Goal: Information Seeking & Learning: Learn about a topic

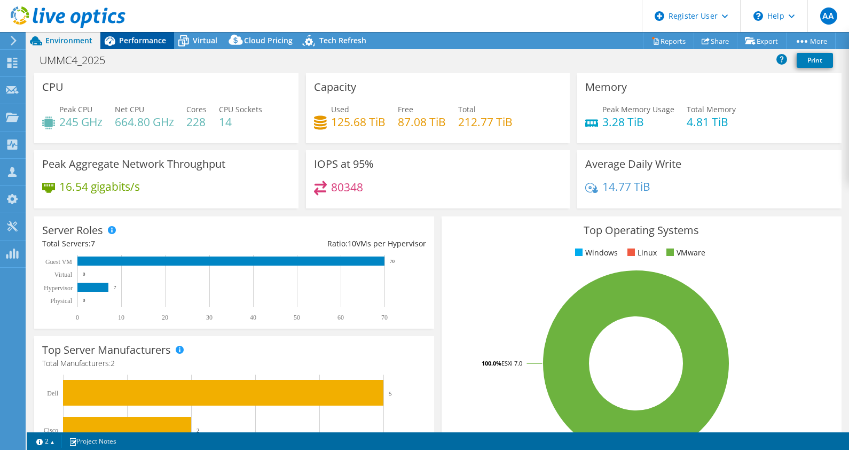
click at [137, 37] on span "Performance" at bounding box center [142, 40] width 47 height 10
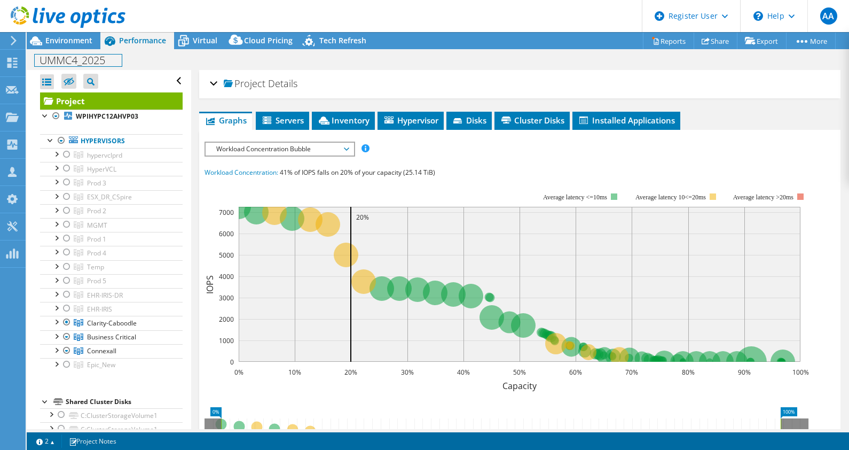
click at [56, 50] on div "UMMC4_2025 Print" at bounding box center [438, 60] width 822 height 20
click at [57, 37] on span "Environment" at bounding box center [68, 40] width 47 height 10
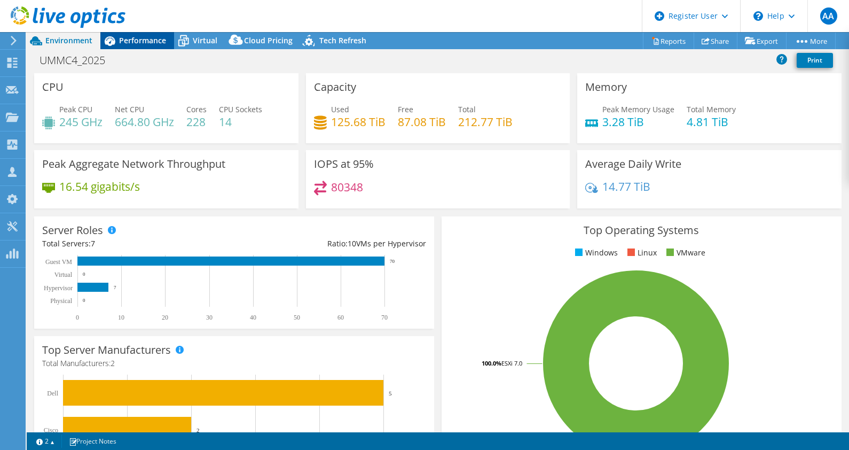
click at [137, 42] on span "Performance" at bounding box center [142, 40] width 47 height 10
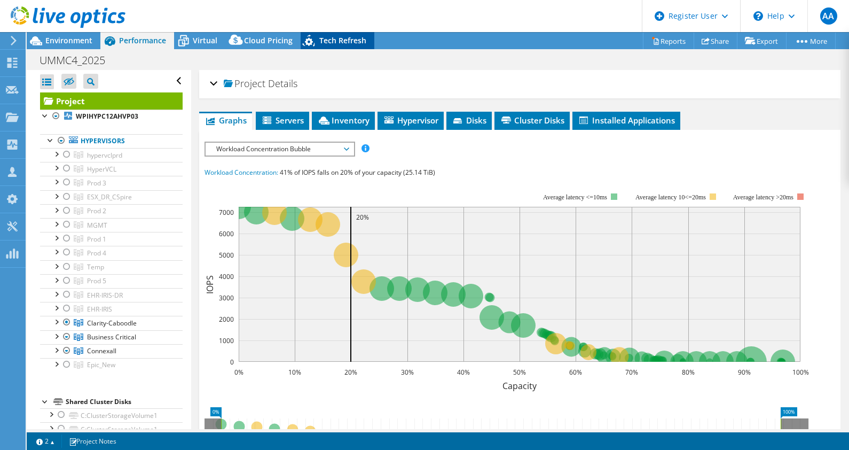
click at [333, 35] on div "Tech Refresh" at bounding box center [338, 40] width 74 height 17
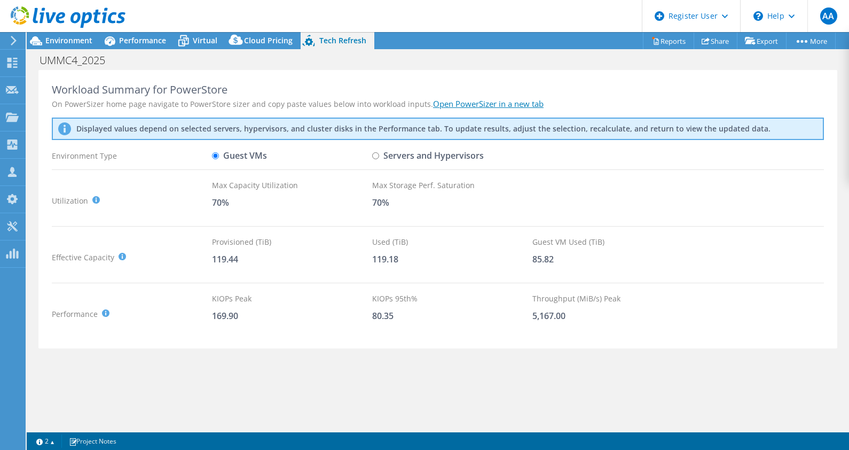
click at [383, 154] on label "Servers and Hypervisors" at bounding box center [428, 155] width 112 height 19
click at [379, 154] on input "Servers and Hypervisors" at bounding box center [375, 155] width 7 height 7
radio input "true"
radio input "false"
click at [56, 39] on span "Environment" at bounding box center [68, 40] width 47 height 10
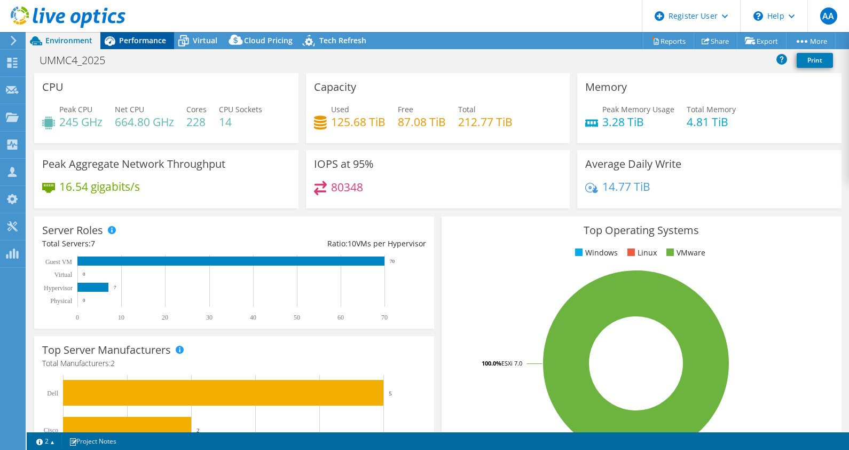
click at [136, 36] on span "Performance" at bounding box center [142, 40] width 47 height 10
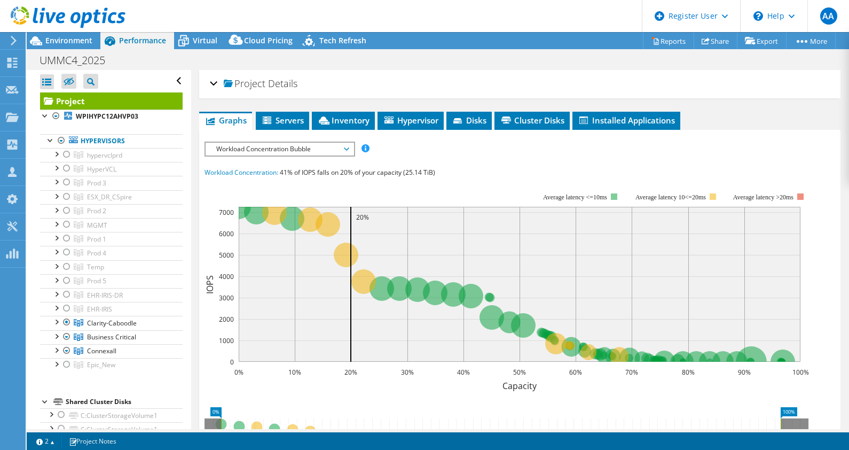
click at [215, 77] on div "Project Details" at bounding box center [520, 84] width 620 height 23
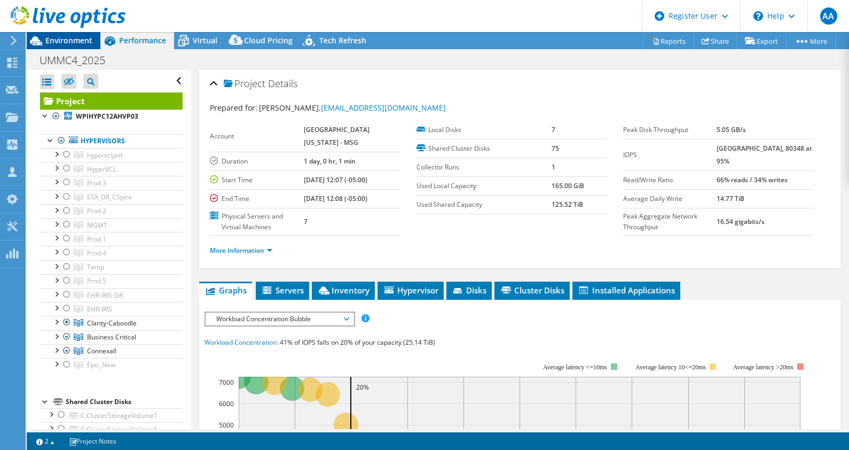
click at [71, 41] on span "Environment" at bounding box center [68, 40] width 47 height 10
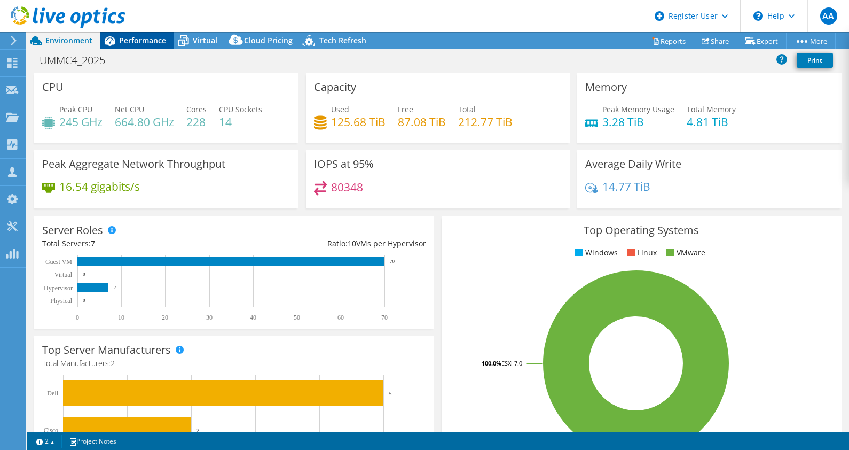
click at [145, 43] on span "Performance" at bounding box center [142, 40] width 47 height 10
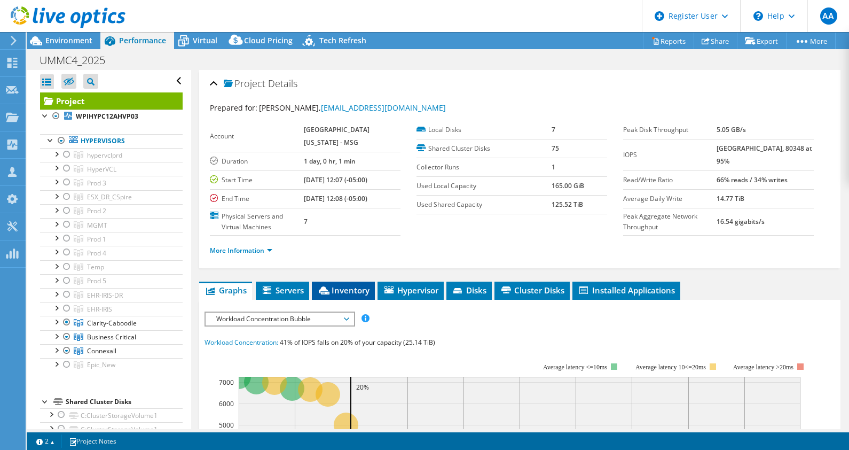
scroll to position [66, 0]
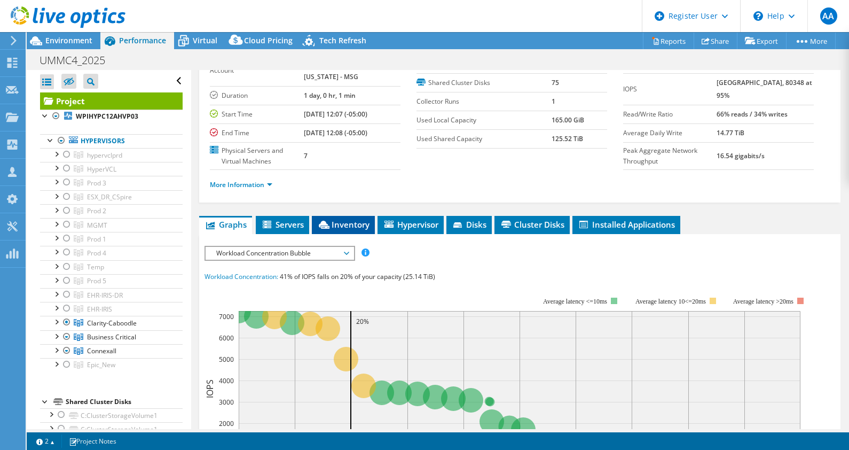
click at [336, 222] on span "Inventory" at bounding box center [343, 224] width 52 height 11
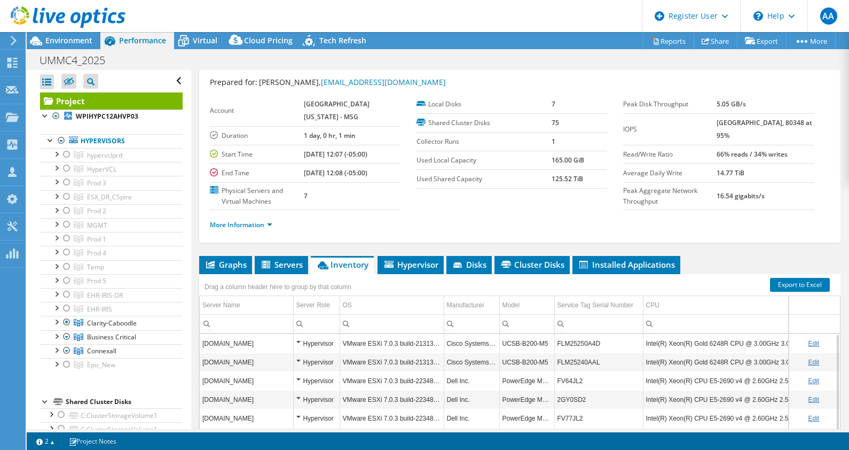
scroll to position [25, 0]
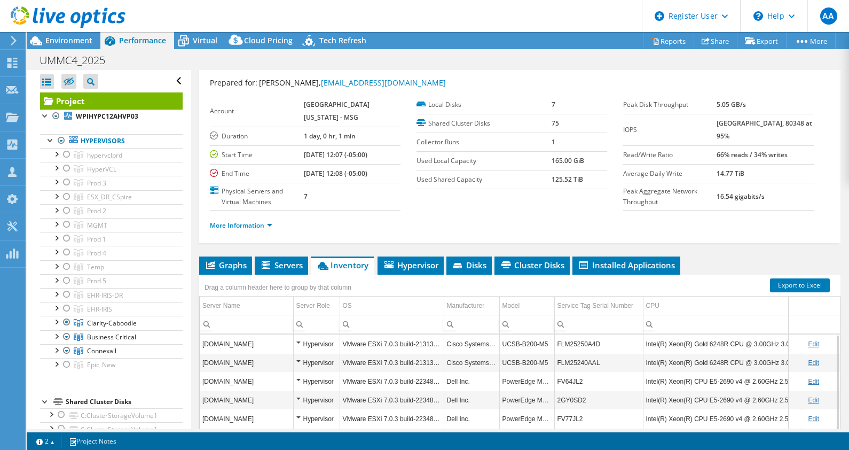
drag, startPoint x: 779, startPoint y: 302, endPoint x: 723, endPoint y: 312, distance: 57.1
click at [723, 312] on div "Server Name Server Role OS Manufacturer Model Service Tag Serial Number CPU CPU…" at bounding box center [519, 314] width 641 height 37
click at [723, 315] on td "Column CPU, Filter cell" at bounding box center [722, 324] width 159 height 19
click at [752, 326] on input "Column CPU, Filter cell" at bounding box center [723, 324] width 158 height 14
type input "c"
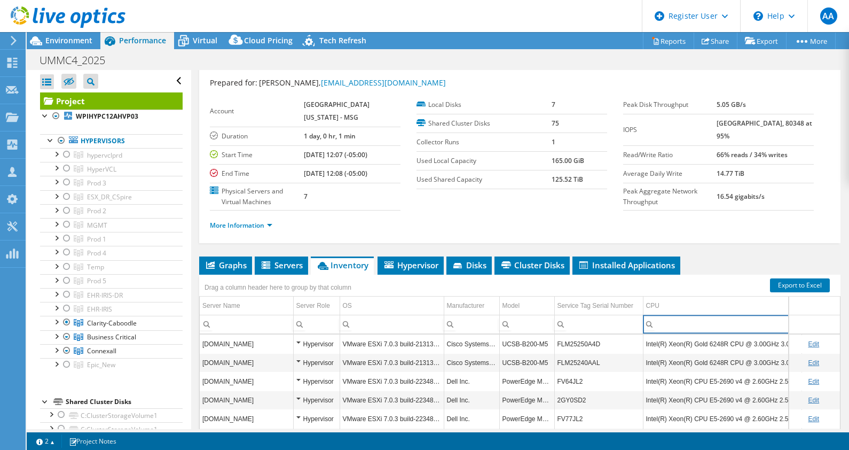
click at [717, 340] on td "Intel(R) Xeon(R) Gold 6248R CPU @ 3.00GHz 3.00 GHz" at bounding box center [722, 343] width 159 height 19
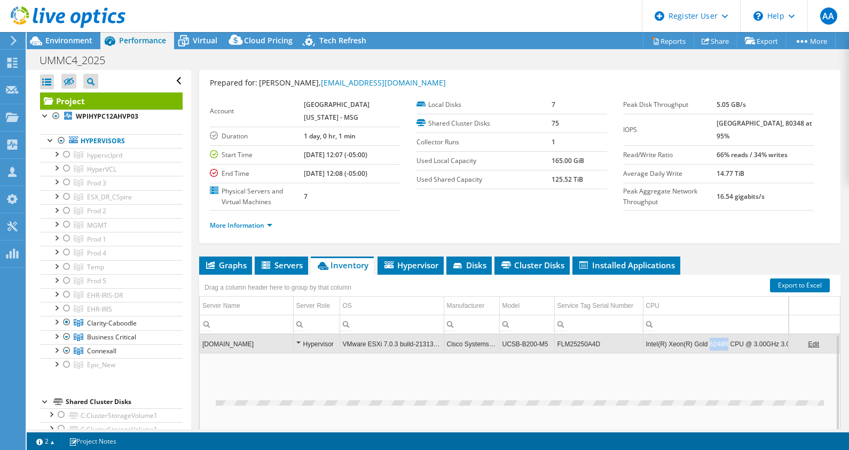
click at [717, 340] on td "Intel(R) Xeon(R) Gold 6248R CPU @ 3.00GHz 3.00 GHz" at bounding box center [722, 343] width 159 height 19
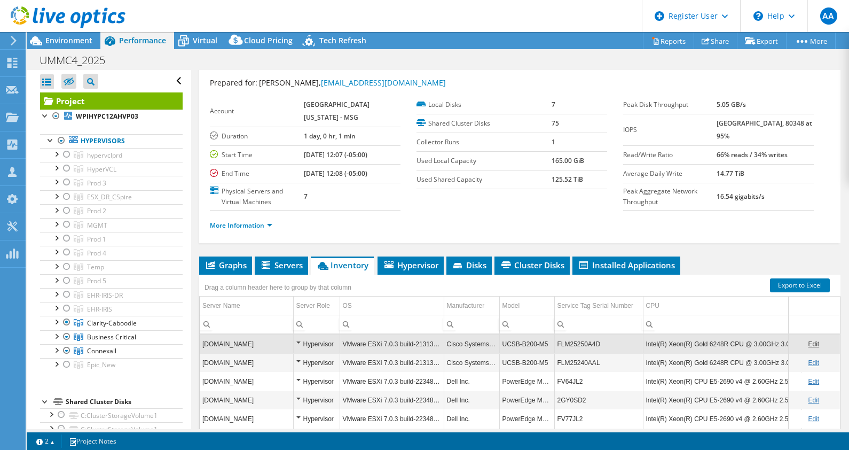
click at [717, 340] on td "Intel(R) Xeon(R) Gold 6248R CPU @ 3.00GHz 3.00 GHz" at bounding box center [722, 343] width 159 height 19
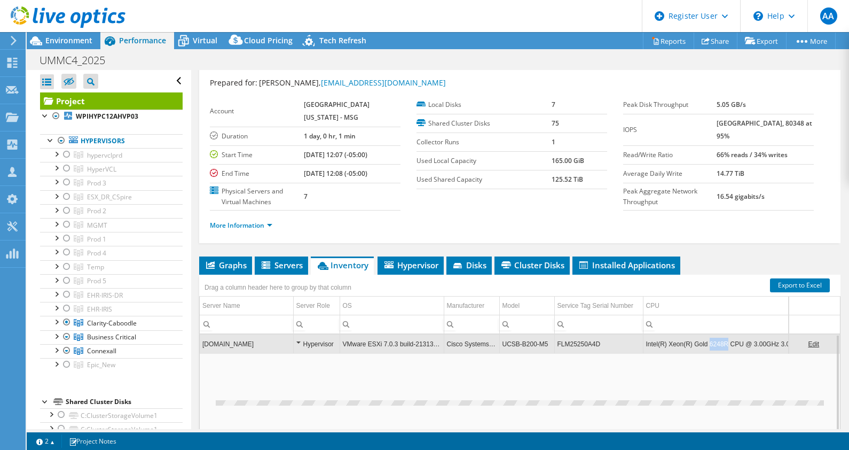
click at [717, 340] on td "Intel(R) Xeon(R) Gold 6248R CPU @ 3.00GHz 3.00 GHz" at bounding box center [722, 343] width 159 height 19
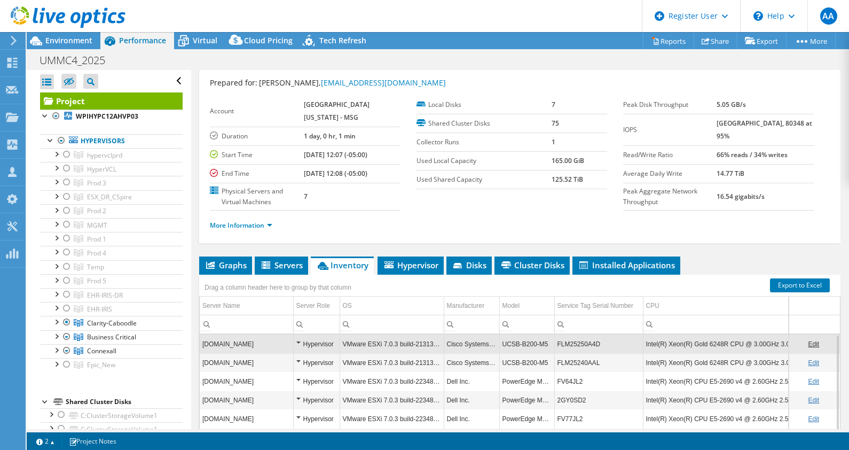
click at [717, 340] on td "Intel(R) Xeon(R) Gold 6248R CPU @ 3.00GHz 3.00 GHz" at bounding box center [722, 343] width 159 height 19
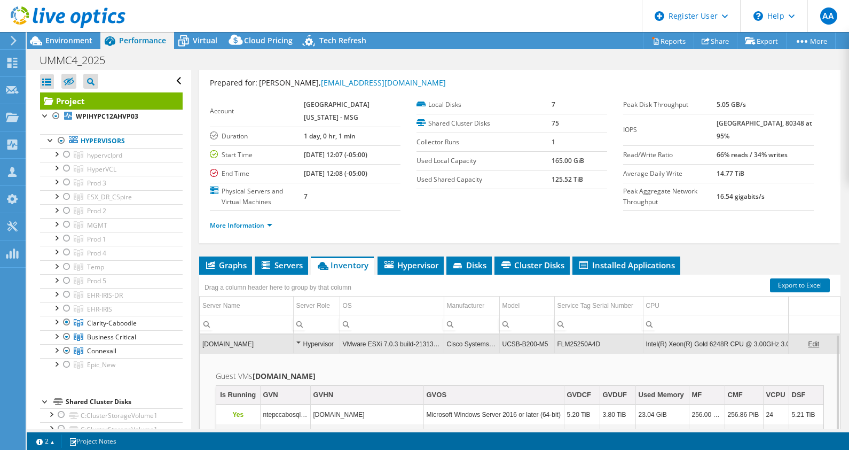
click at [717, 340] on td "Intel(R) Xeon(R) Gold 6248R CPU @ 3.00GHz 3.00 GHz" at bounding box center [722, 343] width 159 height 19
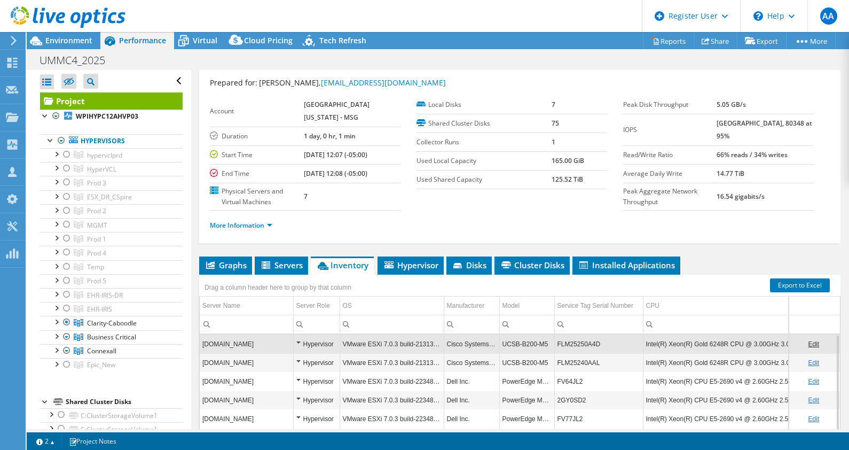
click at [717, 340] on td "Intel(R) Xeon(R) Gold 6248R CPU @ 3.00GHz 3.00 GHz" at bounding box center [722, 343] width 159 height 19
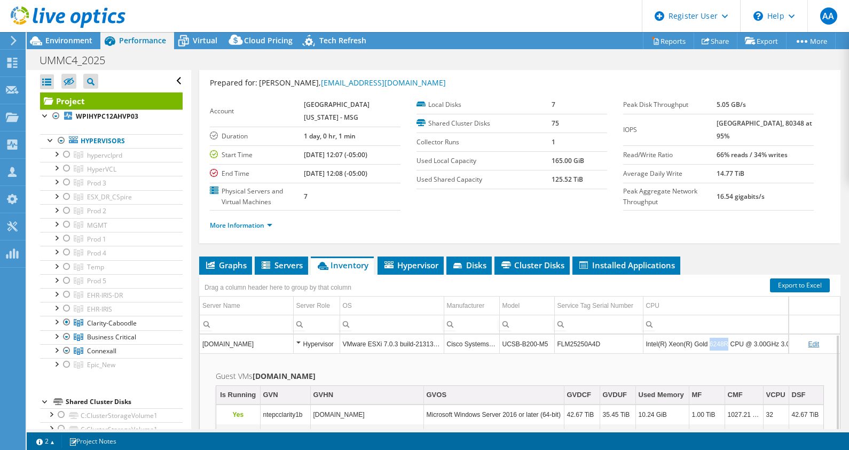
copy td "6248R"
drag, startPoint x: 707, startPoint y: 338, endPoint x: 724, endPoint y: 341, distance: 17.9
click at [724, 341] on td "Intel(R) Xeon(R) Gold 6248R CPU @ 3.00GHz 3.00 GHz" at bounding box center [722, 343] width 159 height 19
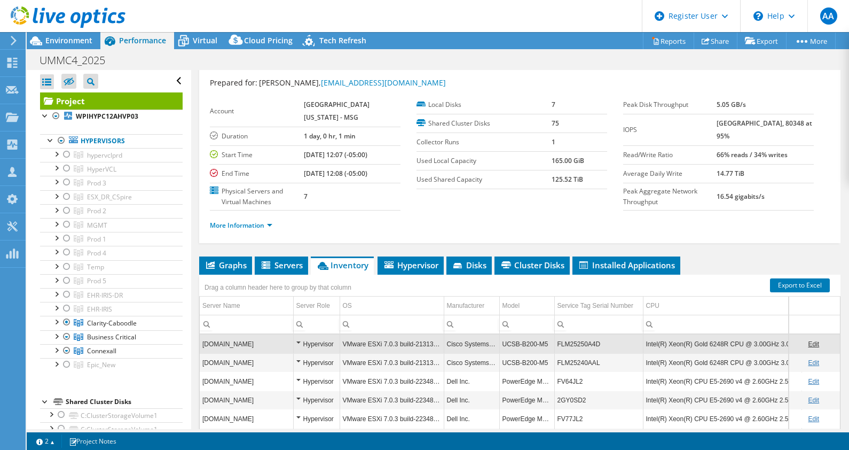
scroll to position [0, 0]
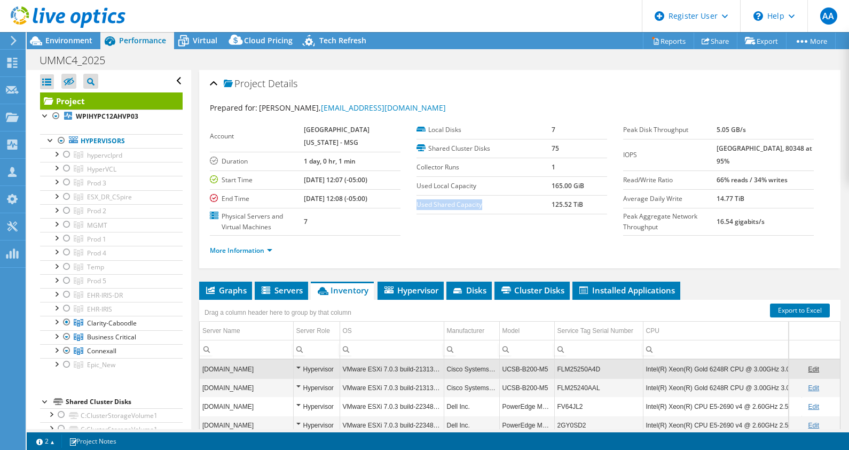
drag, startPoint x: 413, startPoint y: 203, endPoint x: 478, endPoint y: 204, distance: 65.2
click at [478, 204] on label "Used Shared Capacity" at bounding box center [484, 204] width 135 height 11
drag, startPoint x: 414, startPoint y: 182, endPoint x: 480, endPoint y: 187, distance: 65.4
click at [480, 187] on label "Used Local Capacity" at bounding box center [484, 186] width 135 height 11
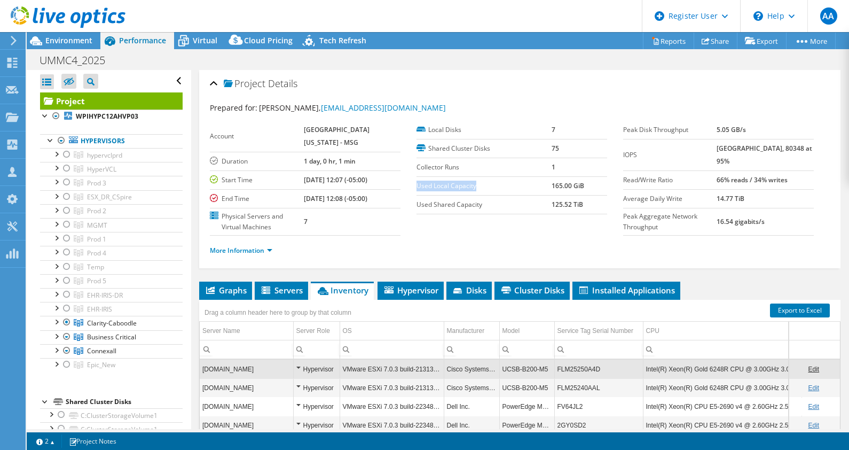
click at [480, 187] on label "Used Local Capacity" at bounding box center [484, 186] width 135 height 11
click at [473, 206] on label "Used Shared Capacity" at bounding box center [484, 204] width 135 height 11
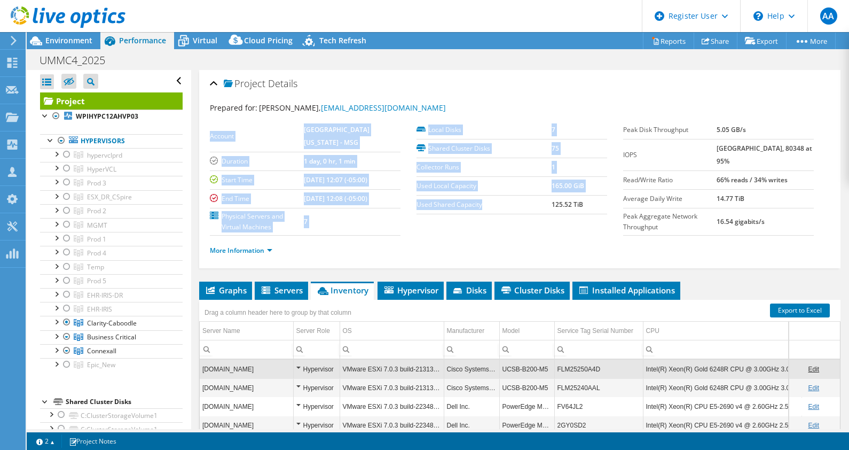
drag, startPoint x: 410, startPoint y: 205, endPoint x: 498, endPoint y: 207, distance: 88.1
click at [498, 207] on section "Account University of Mississippi Medical Center - MSG Duration 1 day, 0 hr, 1 …" at bounding box center [416, 178] width 413 height 115
click at [498, 207] on label "Used Shared Capacity" at bounding box center [484, 204] width 135 height 11
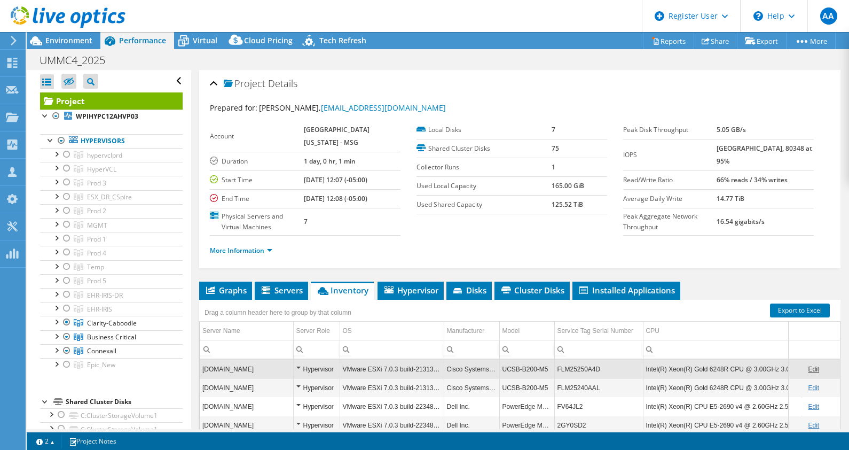
click at [487, 227] on section "Account University of Mississippi Medical Center - MSG Duration 1 day, 0 hr, 1 …" at bounding box center [416, 178] width 413 height 115
click at [65, 37] on span "Environment" at bounding box center [68, 40] width 47 height 10
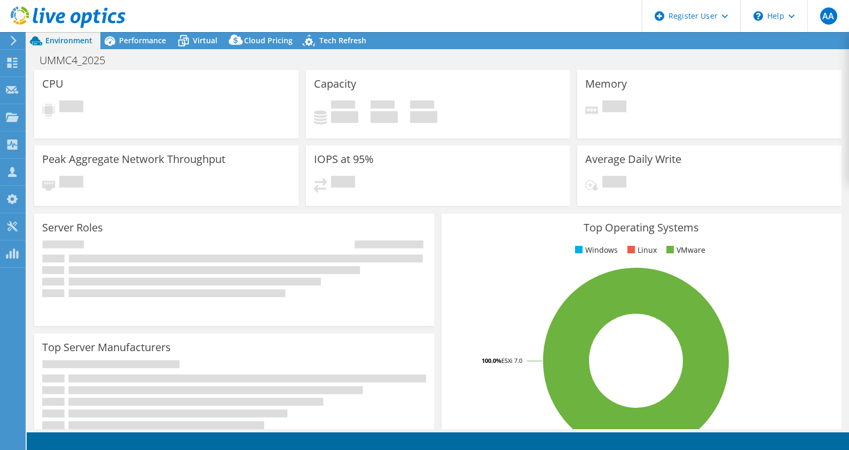
select select "USD"
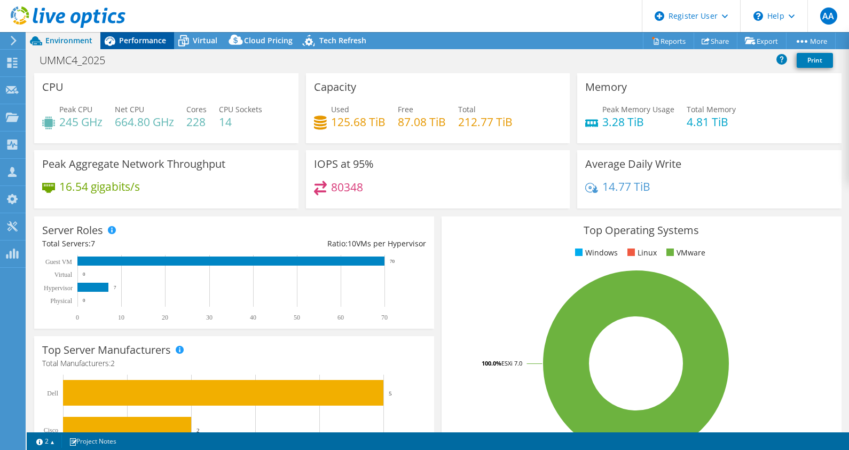
click at [138, 48] on div "Performance" at bounding box center [137, 40] width 74 height 17
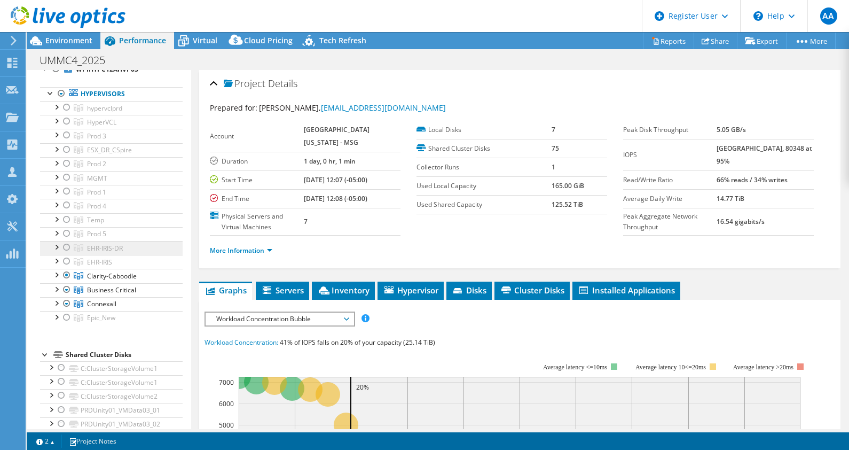
scroll to position [41, 0]
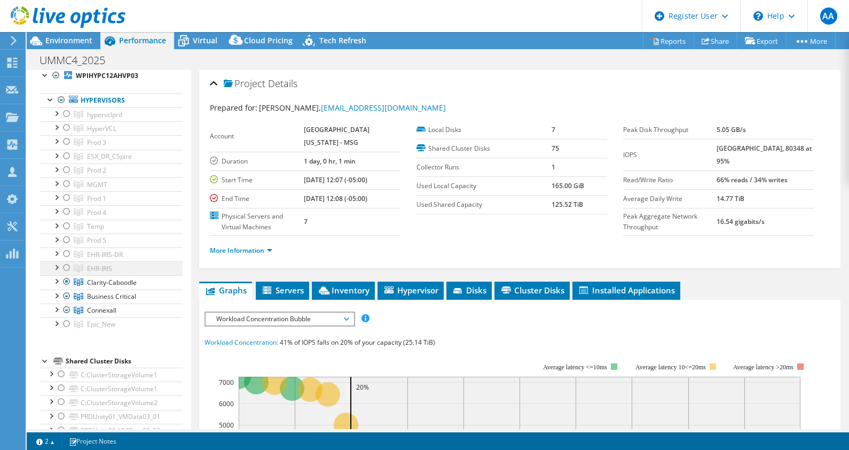
click at [53, 265] on div at bounding box center [56, 266] width 11 height 11
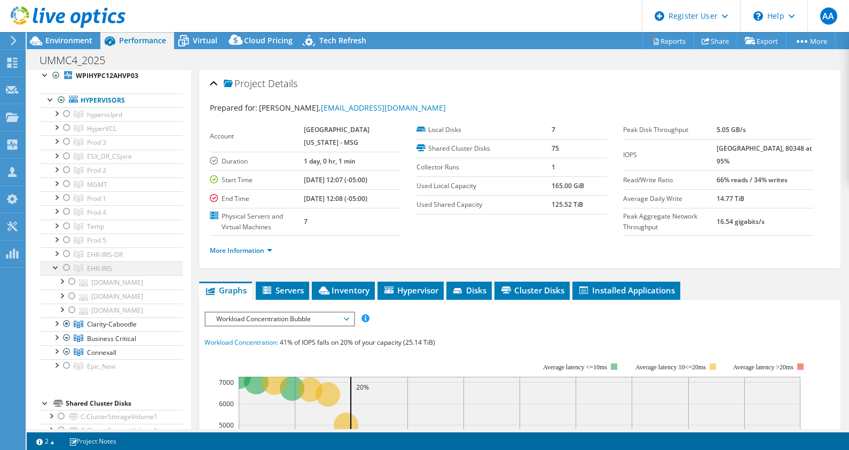
click at [67, 263] on div at bounding box center [66, 267] width 11 height 13
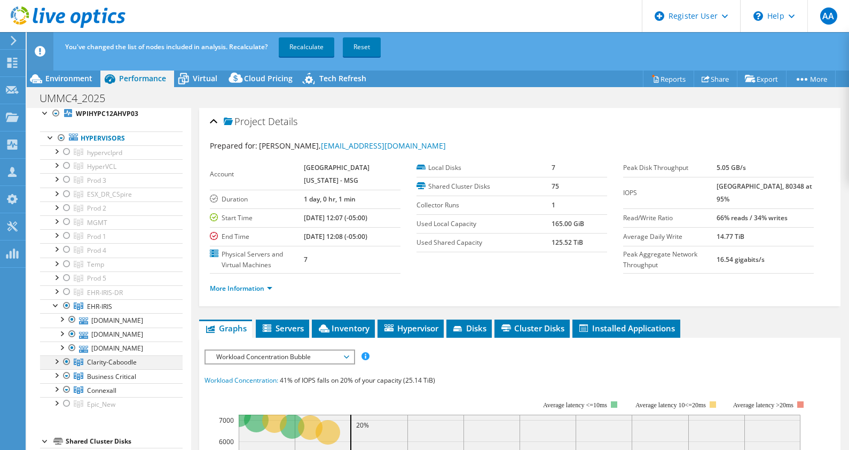
click at [67, 358] on div at bounding box center [66, 361] width 11 height 13
click at [66, 369] on div at bounding box center [66, 375] width 11 height 13
click at [69, 383] on div at bounding box center [66, 389] width 11 height 13
click at [65, 370] on div at bounding box center [66, 375] width 11 height 13
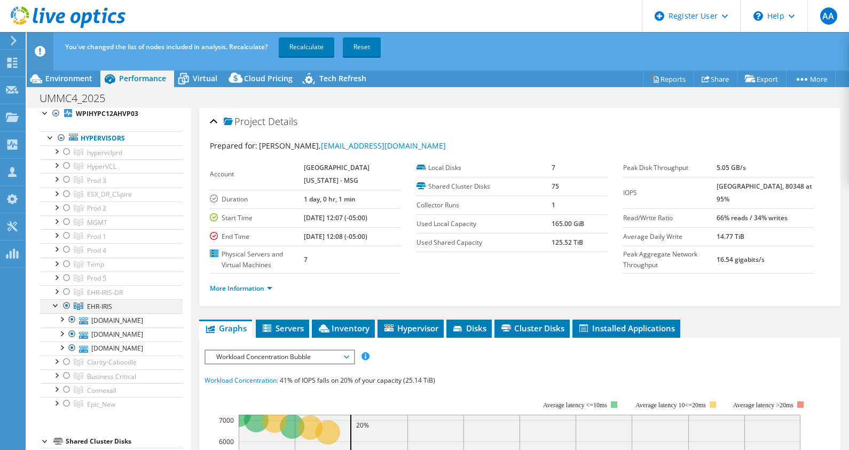
click at [53, 302] on div at bounding box center [56, 304] width 11 height 11
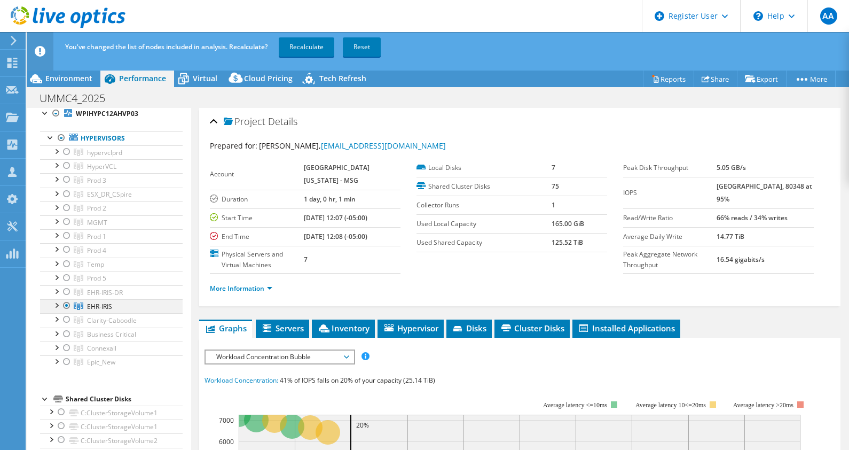
click at [53, 302] on div at bounding box center [56, 304] width 11 height 11
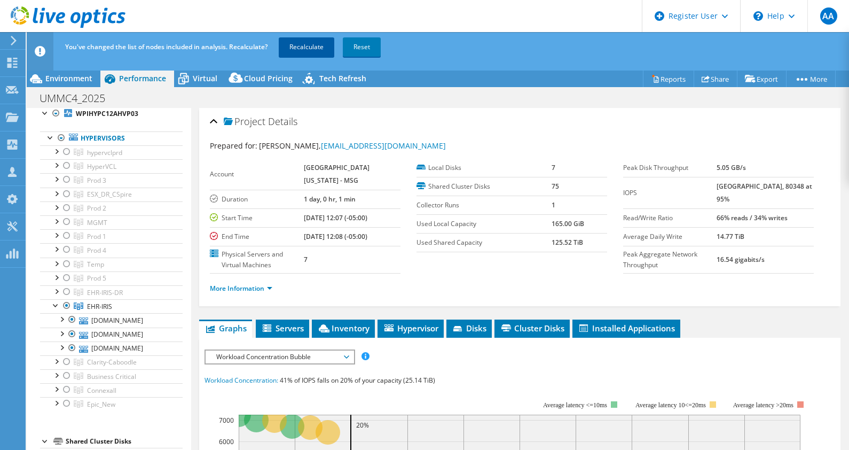
click at [309, 45] on link "Recalculate" at bounding box center [307, 46] width 56 height 19
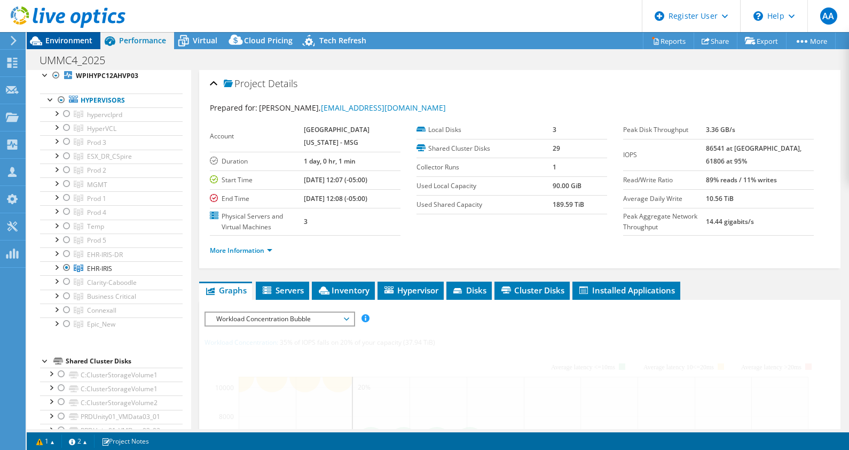
scroll to position [0, 0]
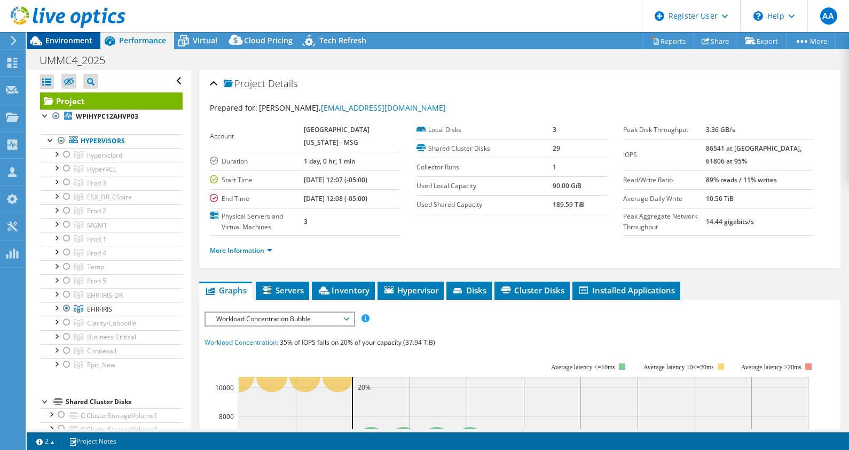
click at [68, 40] on span "Environment" at bounding box center [68, 40] width 47 height 10
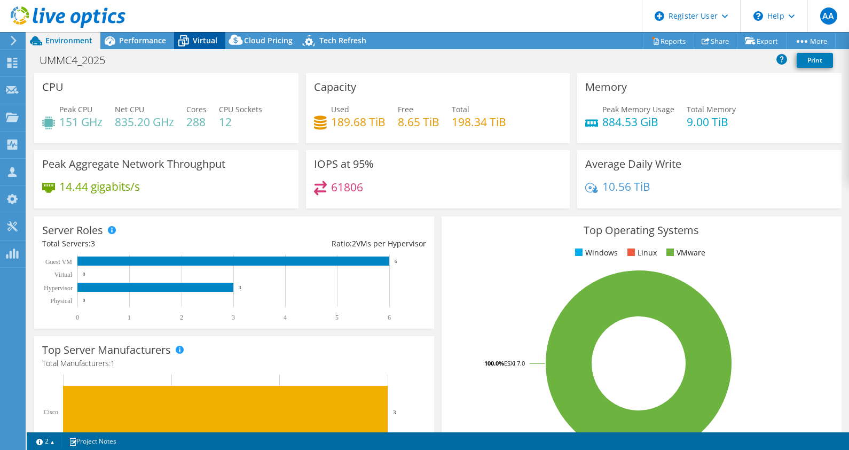
click at [197, 46] on div "Virtual" at bounding box center [199, 40] width 51 height 17
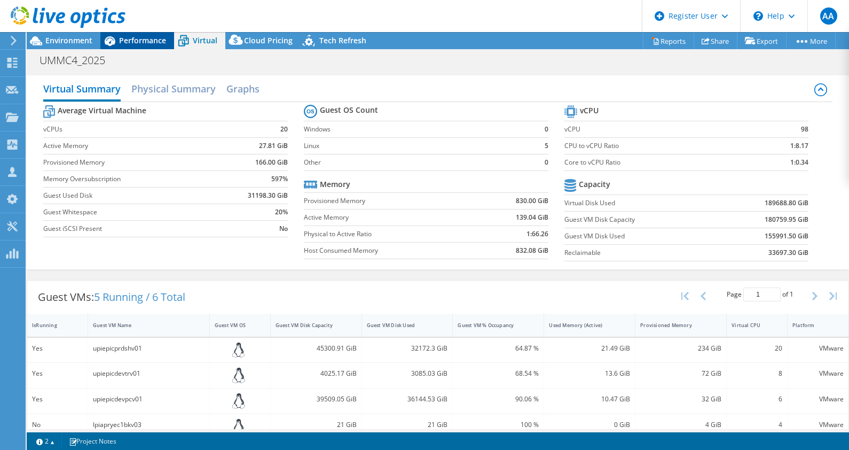
click at [144, 46] on div "Performance" at bounding box center [137, 40] width 74 height 17
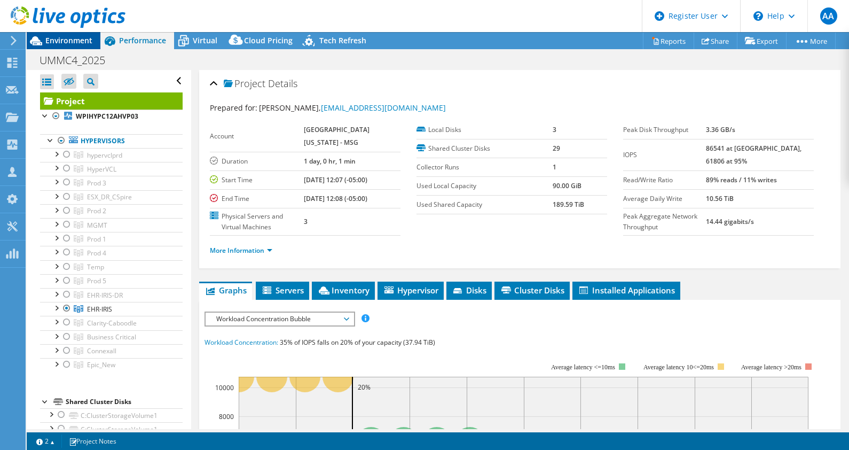
click at [68, 40] on span "Environment" at bounding box center [68, 40] width 47 height 10
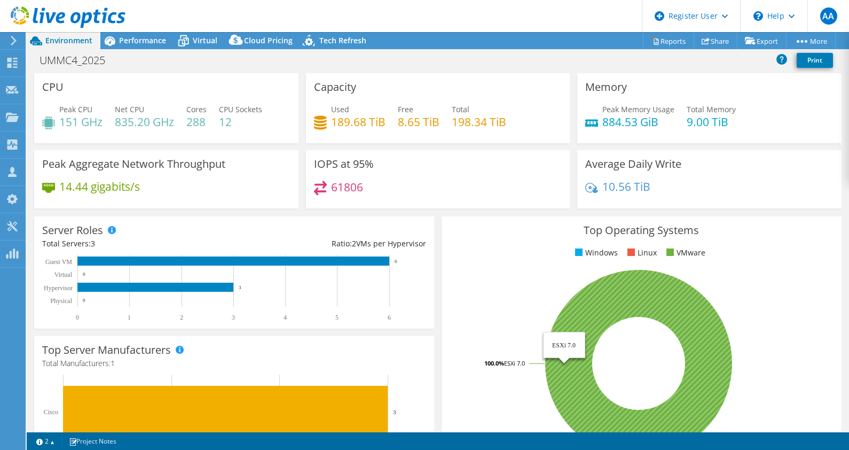
drag, startPoint x: 477, startPoint y: 361, endPoint x: 506, endPoint y: 360, distance: 28.8
click at [506, 360] on text "100.0% ESXi 7.0" at bounding box center [503, 363] width 44 height 8
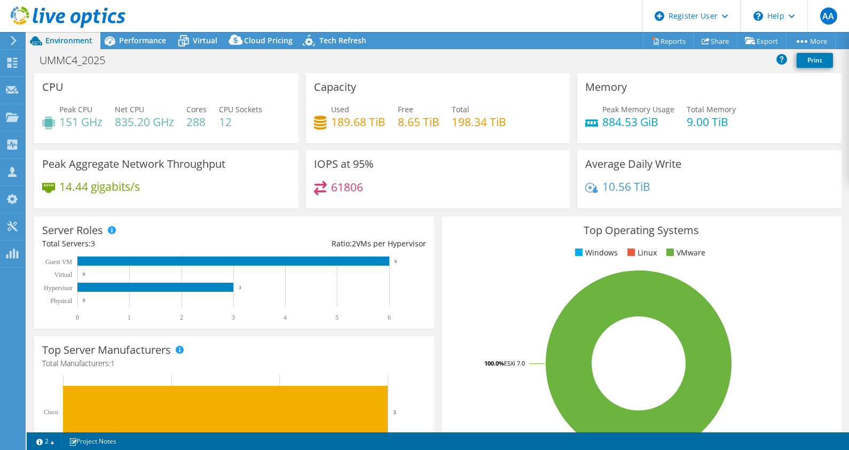
click at [475, 219] on div "Top Operating Systems Windows Linux VMware 100.0% ESXi 7.0" at bounding box center [642, 344] width 400 height 256
click at [134, 33] on div "Performance" at bounding box center [137, 40] width 74 height 17
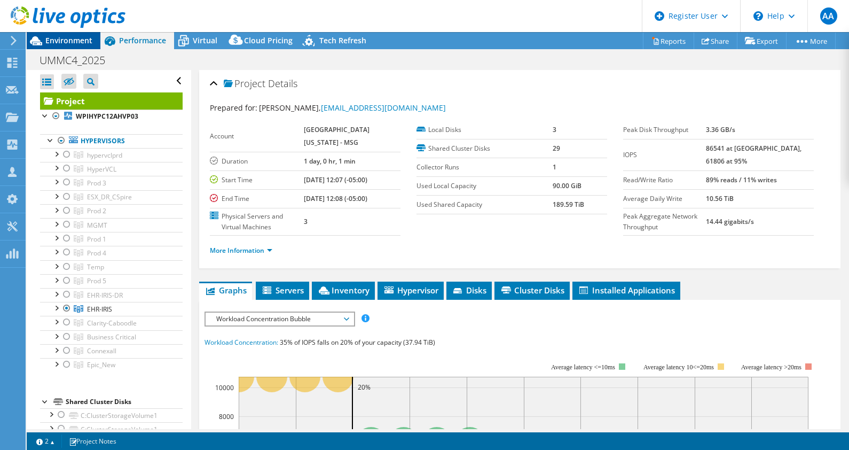
click at [69, 41] on span "Environment" at bounding box center [68, 40] width 47 height 10
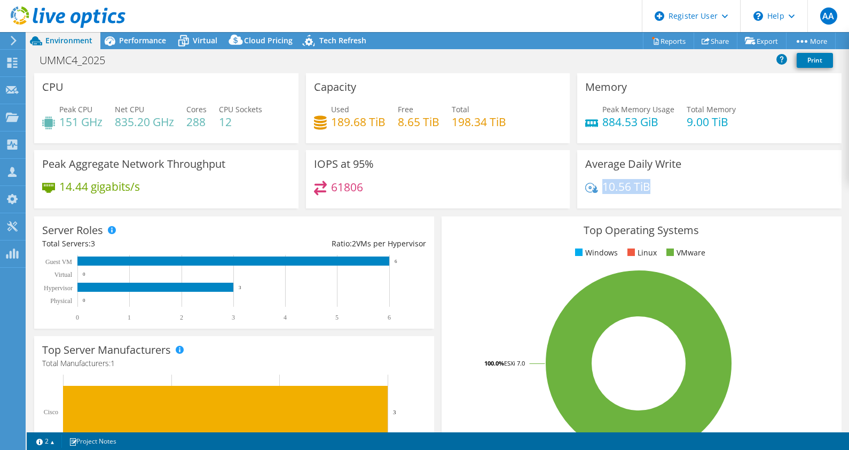
drag, startPoint x: 646, startPoint y: 183, endPoint x: 597, endPoint y: 189, distance: 50.0
click at [597, 189] on div "10.56 TiB" at bounding box center [709, 192] width 248 height 22
drag, startPoint x: 597, startPoint y: 189, endPoint x: 600, endPoint y: 198, distance: 9.8
click at [600, 198] on div "10.56 TiB" at bounding box center [709, 192] width 248 height 22
click at [136, 37] on span "Performance" at bounding box center [142, 40] width 47 height 10
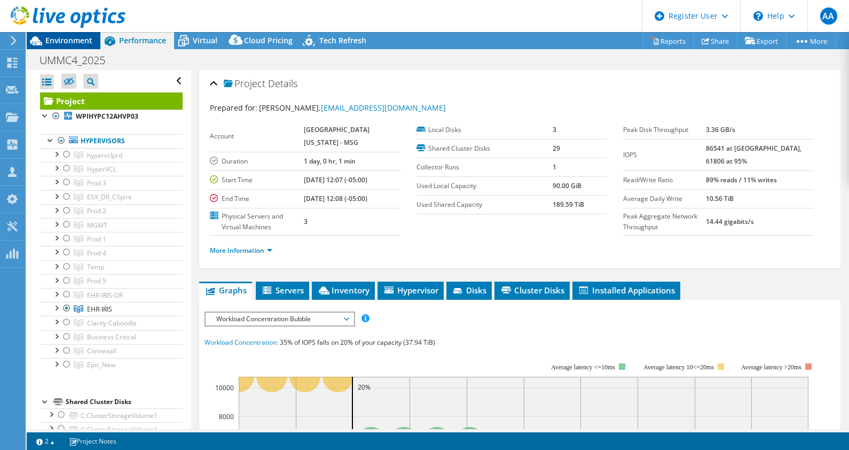
click at [63, 40] on span "Environment" at bounding box center [68, 40] width 47 height 10
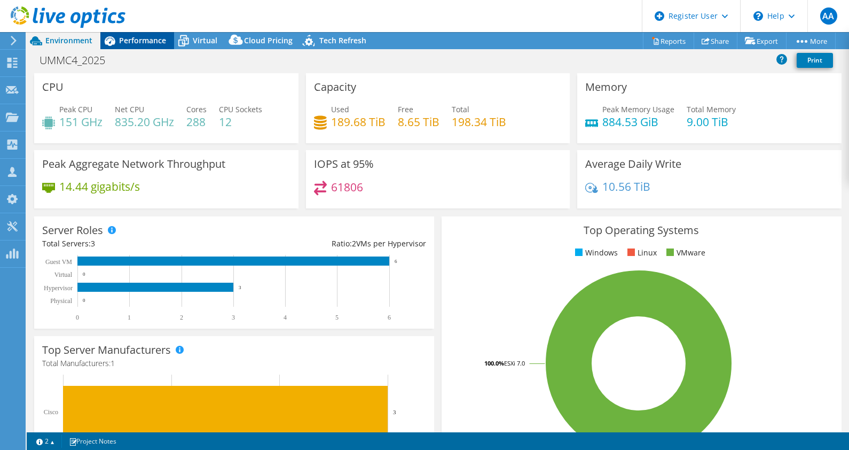
click at [143, 39] on span "Performance" at bounding box center [142, 40] width 47 height 10
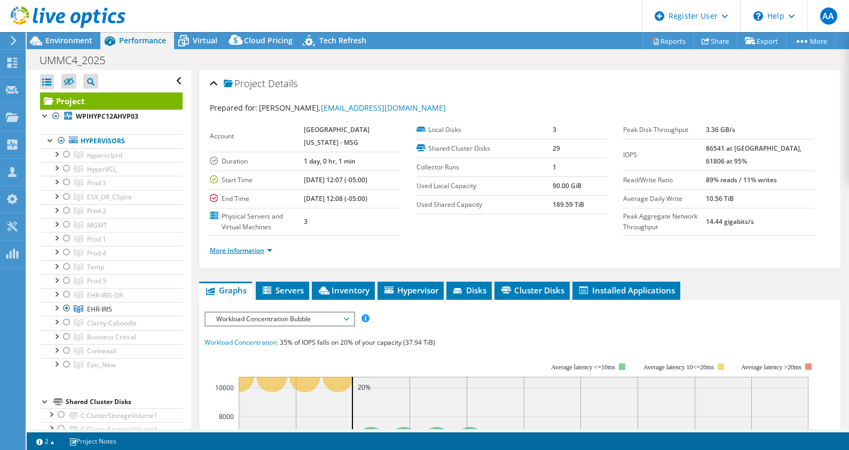
click at [265, 246] on link "More Information" at bounding box center [241, 250] width 62 height 9
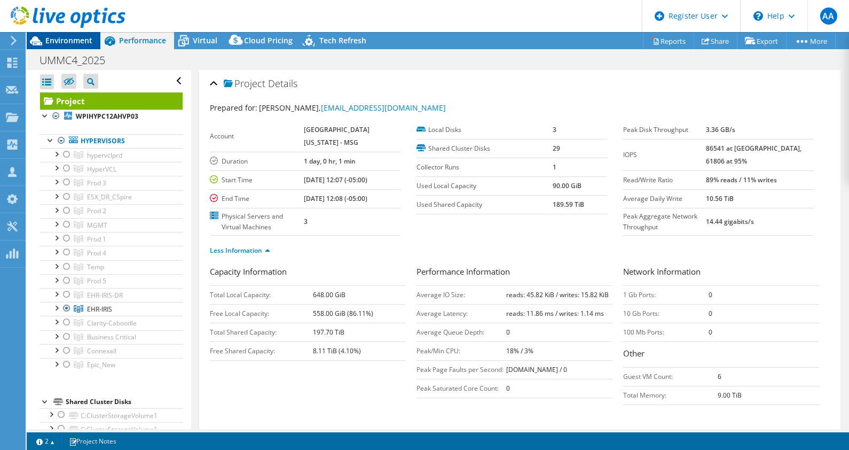
click at [69, 44] on span "Environment" at bounding box center [68, 40] width 47 height 10
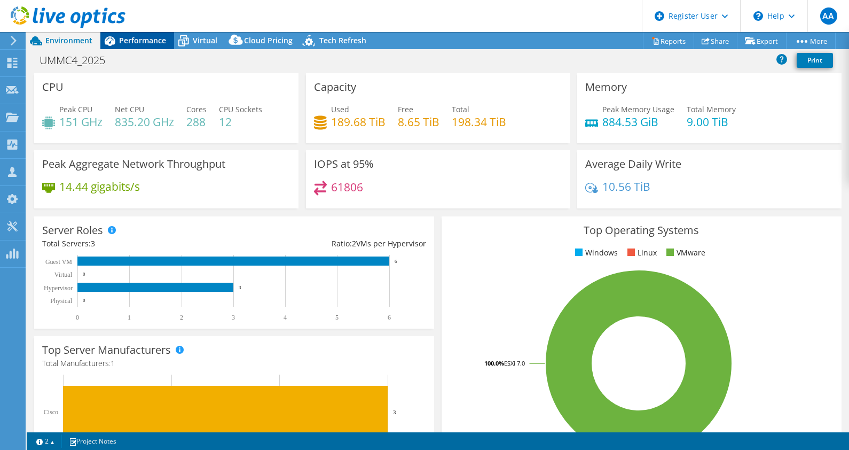
click at [135, 36] on span "Performance" at bounding box center [142, 40] width 47 height 10
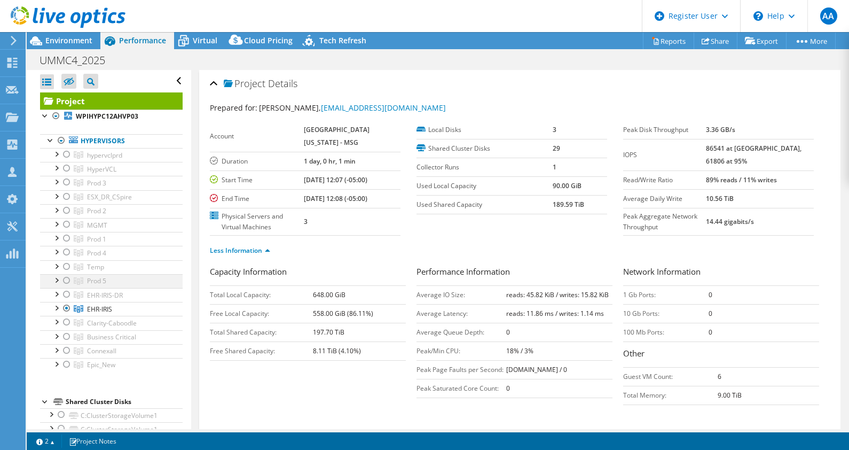
click at [65, 277] on div at bounding box center [66, 280] width 11 height 13
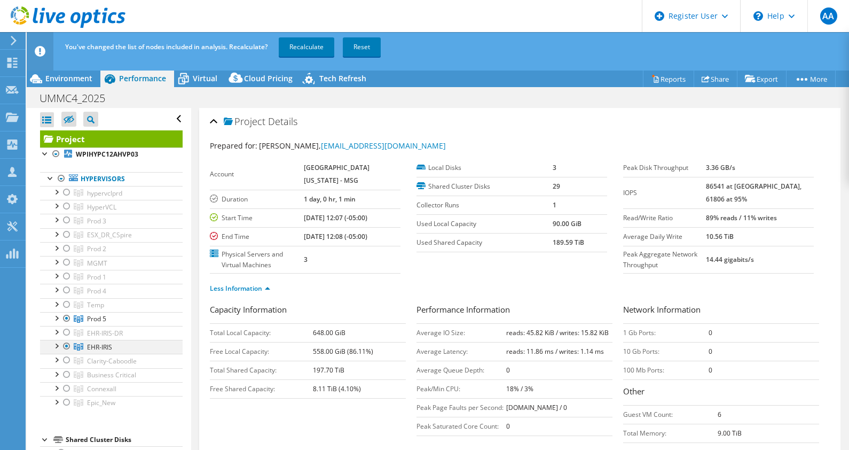
click at [67, 343] on div at bounding box center [66, 346] width 11 height 13
click at [57, 317] on div at bounding box center [56, 317] width 11 height 11
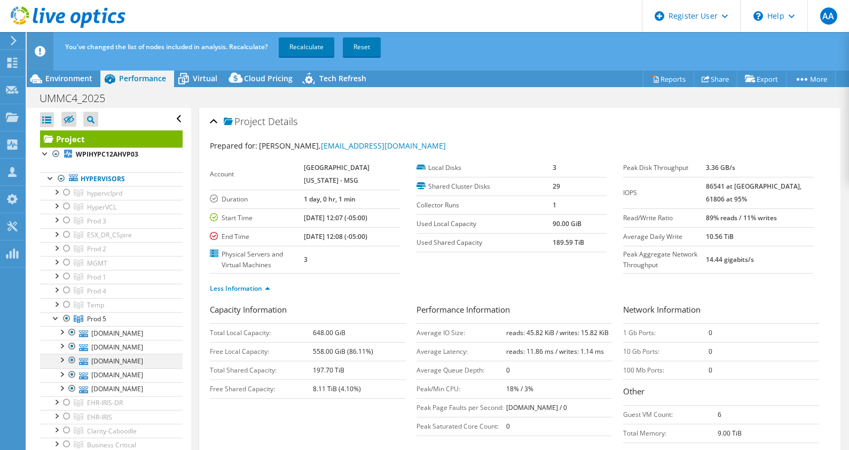
click at [70, 356] on div at bounding box center [72, 360] width 11 height 13
click at [71, 384] on div at bounding box center [72, 388] width 11 height 13
click at [295, 51] on link "Recalculate" at bounding box center [307, 46] width 56 height 19
